Goal: Task Accomplishment & Management: Use online tool/utility

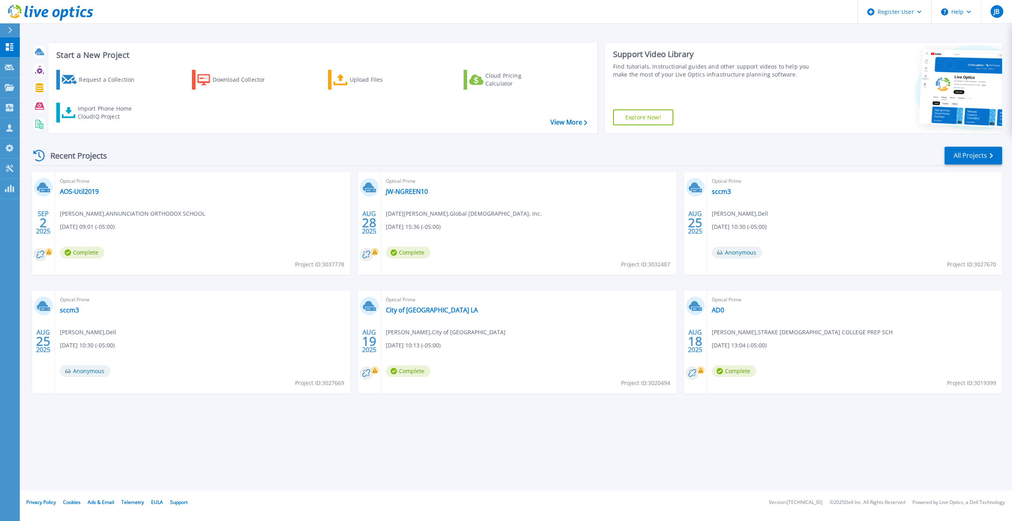
click at [614, 419] on div "Start a New Project Request a Collection Download Collector Upload Files Cloud …" at bounding box center [516, 245] width 992 height 491
click at [442, 286] on div "[DATE] Optical Prime AOS-Util2019 [PERSON_NAME] , ANNUNCIATION ORTHODOX SCHOOL …" at bounding box center [513, 290] width 978 height 237
click at [15, 127] on link "Customers Customers" at bounding box center [10, 128] width 20 height 20
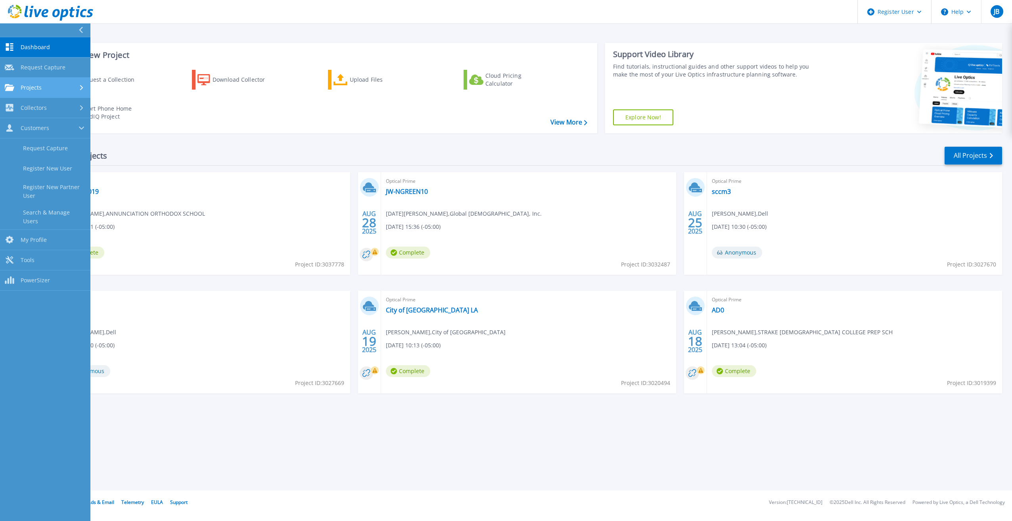
click at [23, 88] on span "Projects" at bounding box center [31, 87] width 21 height 7
click at [42, 112] on link "Search Projects" at bounding box center [45, 108] width 90 height 20
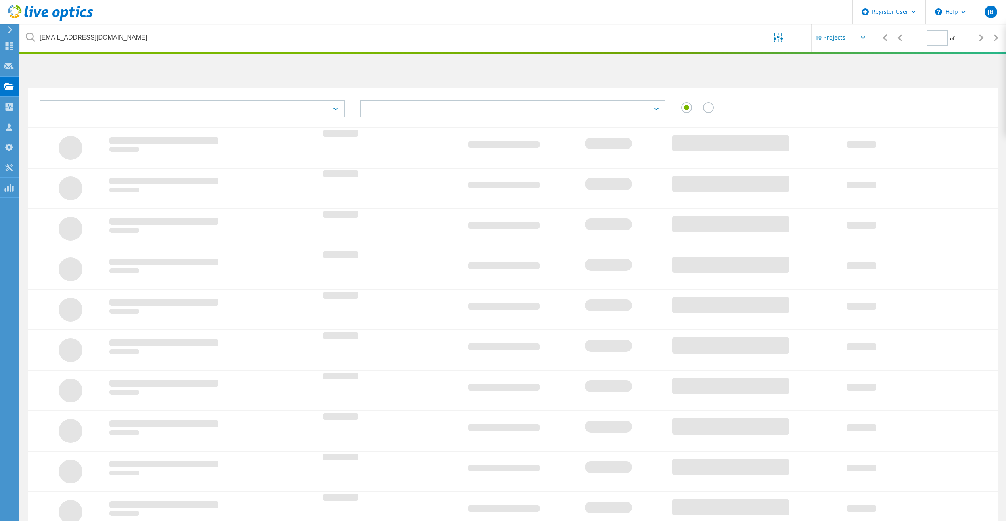
type input "1"
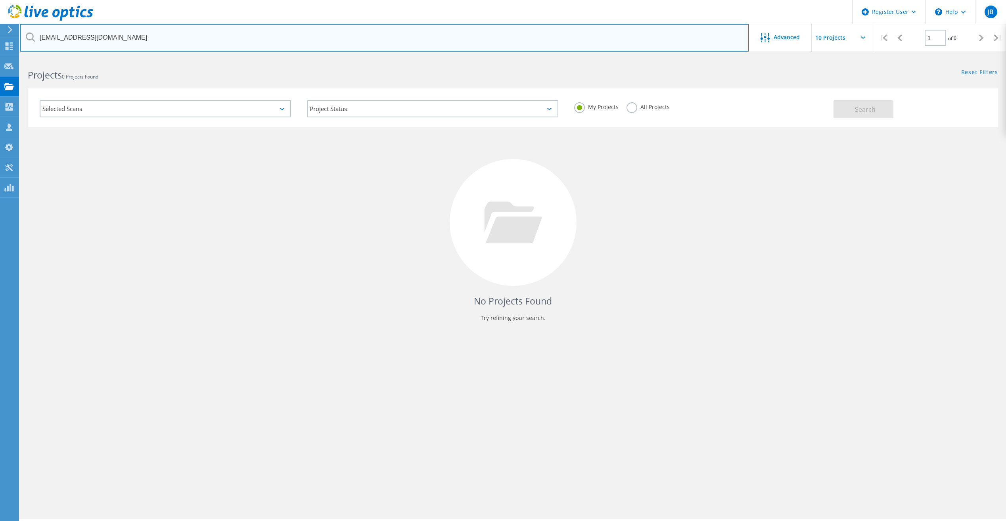
drag, startPoint x: 139, startPoint y: 36, endPoint x: 37, endPoint y: 36, distance: 102.3
click at [37, 36] on input "[EMAIL_ADDRESS][DOMAIN_NAME]" at bounding box center [384, 38] width 729 height 28
paste input "[PERSON_NAME][EMAIL_ADDRESS][PERSON_NAME][DOMAIN_NAME]"
type input "[PERSON_NAME][EMAIL_ADDRESS][PERSON_NAME][DOMAIN_NAME]"
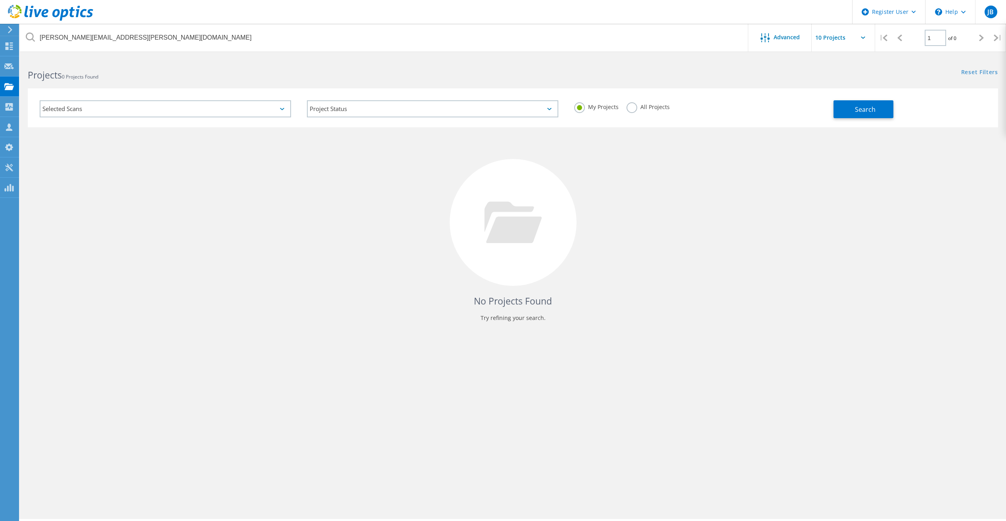
click at [629, 106] on label "All Projects" at bounding box center [648, 106] width 43 height 8
click at [0, 0] on input "All Projects" at bounding box center [0, 0] width 0 height 0
click at [889, 108] on button "Search" at bounding box center [864, 109] width 60 height 18
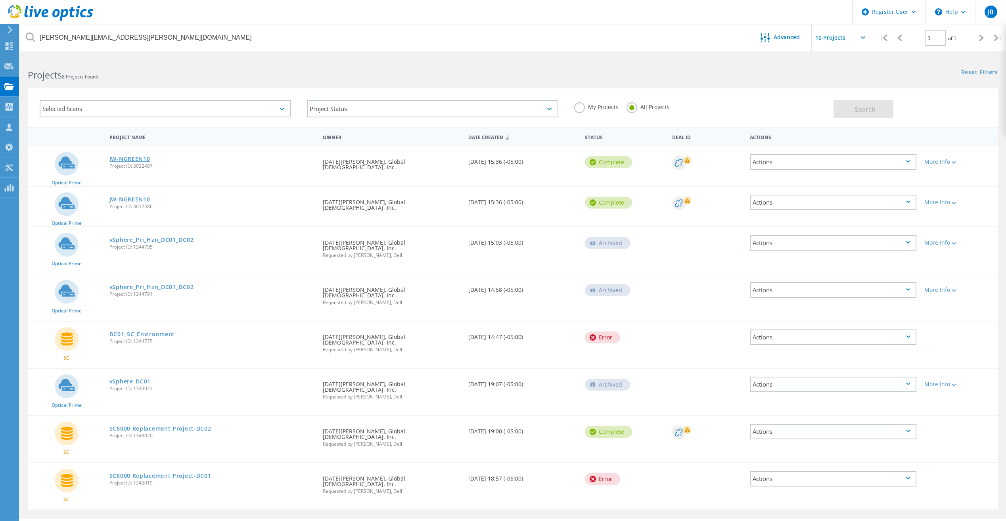
click at [134, 158] on link "JW-NGREEN10" at bounding box center [129, 159] width 41 height 6
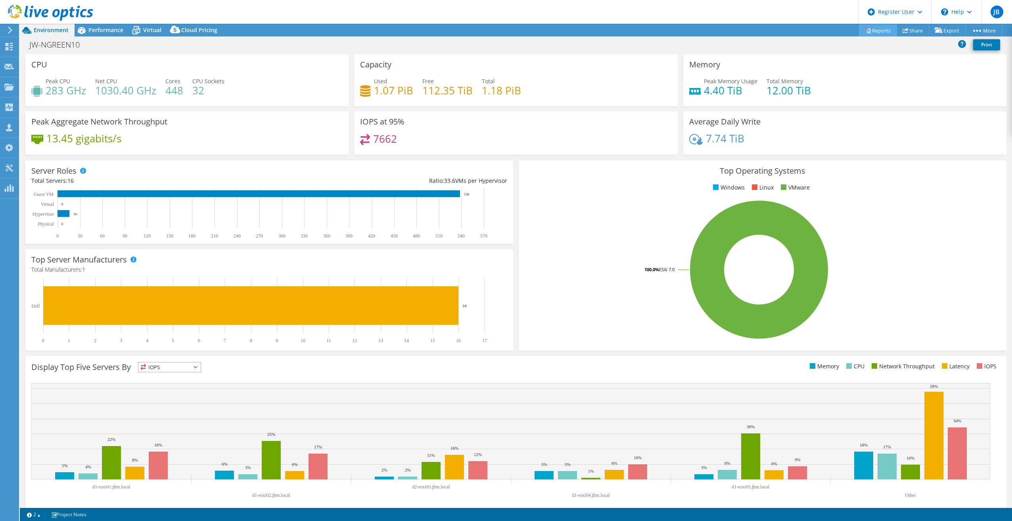
click at [869, 33] on link "Reports" at bounding box center [878, 30] width 38 height 12
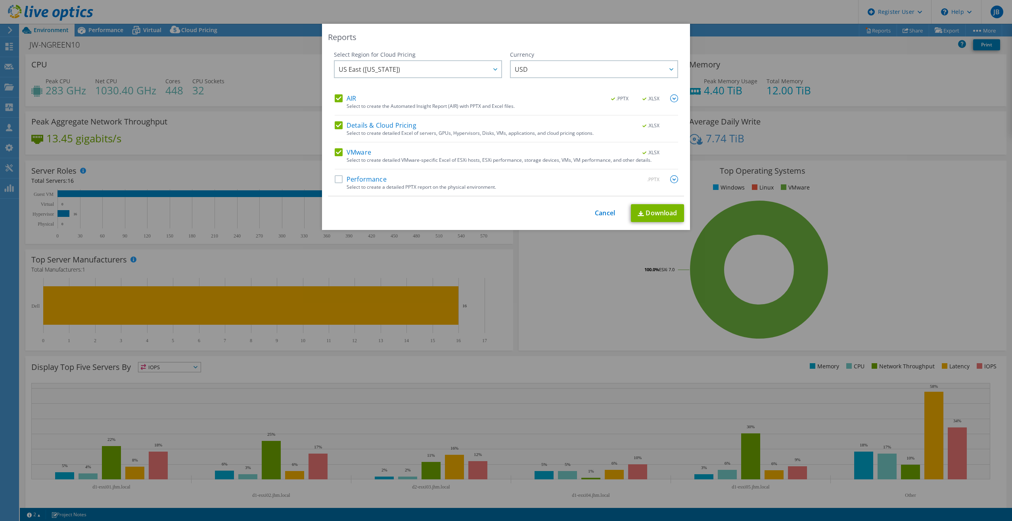
click at [336, 178] on label "Performance" at bounding box center [361, 179] width 52 height 8
click at [0, 0] on input "Performance" at bounding box center [0, 0] width 0 height 0
click at [673, 213] on link "Download" at bounding box center [657, 213] width 53 height 18
click at [757, 21] on div "Reports Select Region for Cloud Pricing Asia Pacific (Hong Kong) Asia Pacific (…" at bounding box center [506, 260] width 1012 height 521
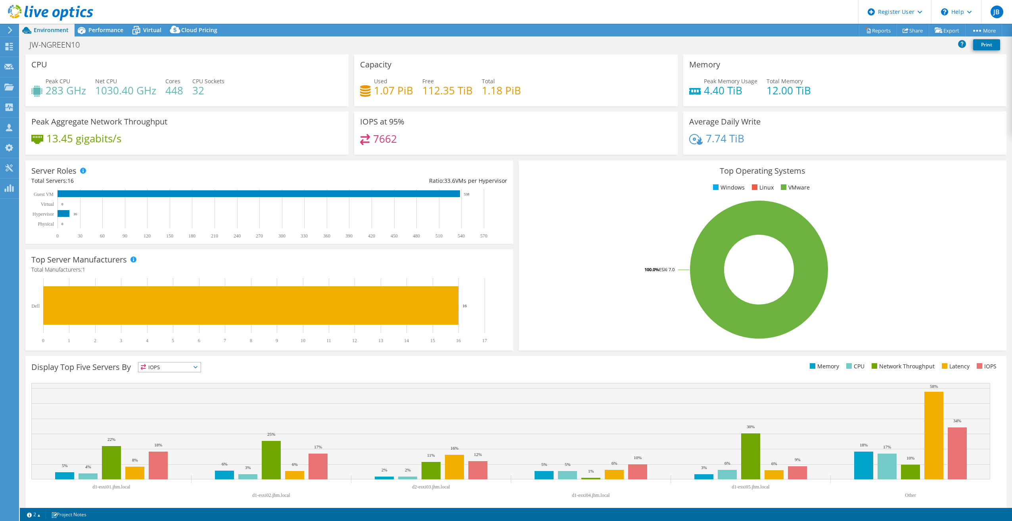
click at [790, 51] on div "JW-NGREEN10 Print" at bounding box center [516, 44] width 992 height 15
